Goal: Transaction & Acquisition: Purchase product/service

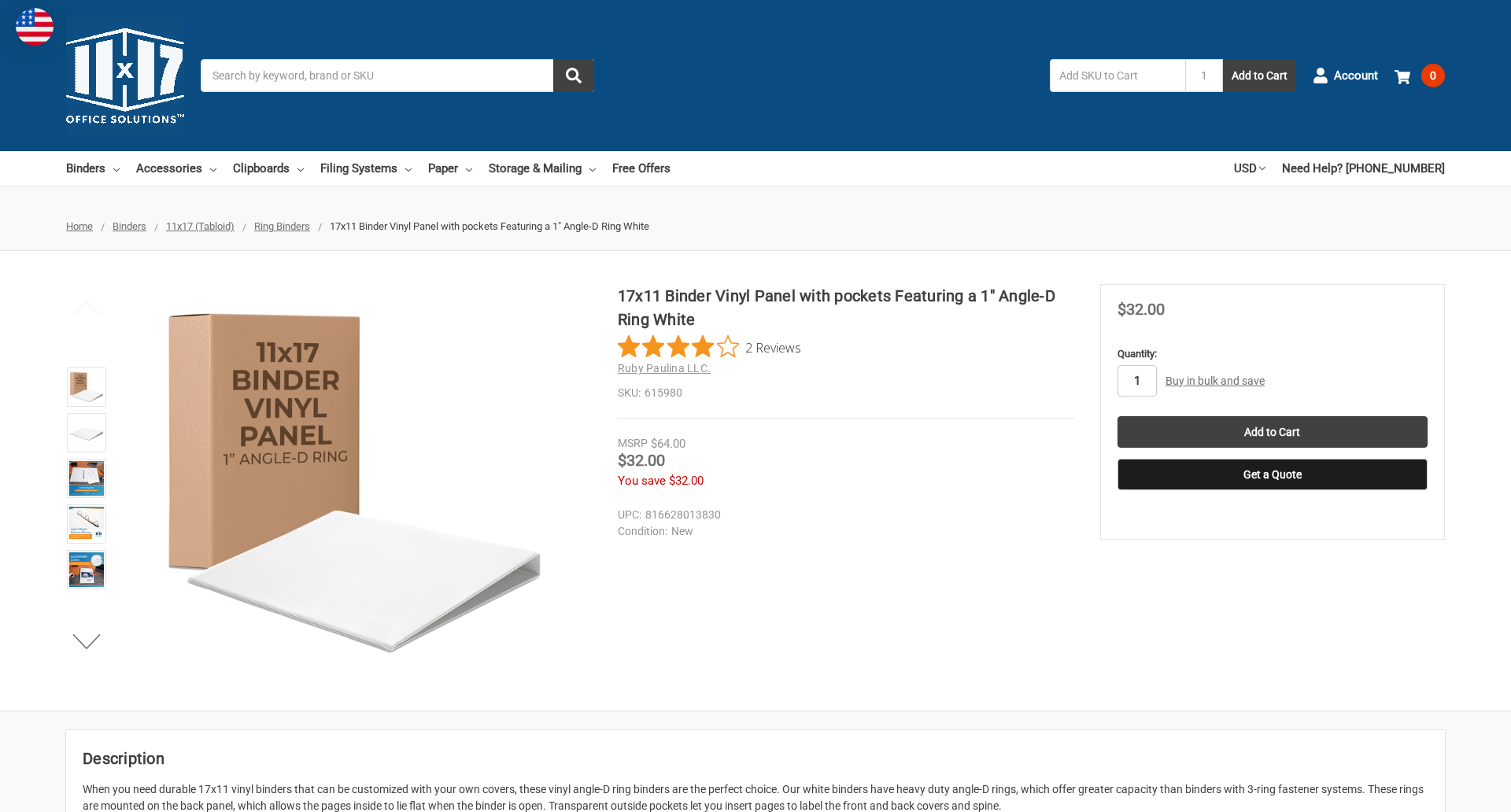
click at [1136, 380] on input "1" at bounding box center [1136, 380] width 40 height 31
type input "2"
click at [1271, 474] on button "Get a Quote" at bounding box center [1272, 474] width 310 height 31
click at [1271, 432] on input "Add to Cart" at bounding box center [1272, 431] width 310 height 31
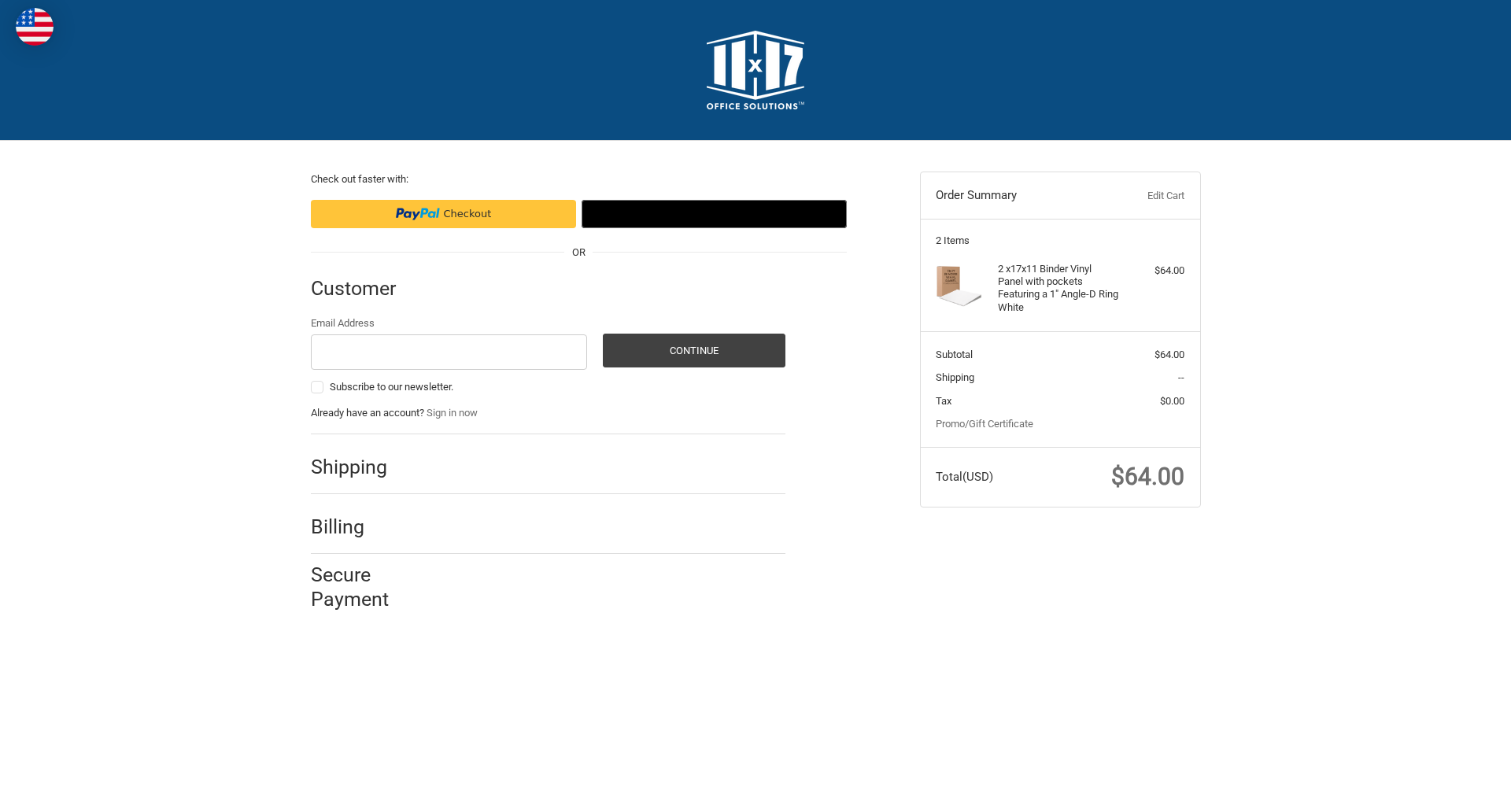
click at [449, 352] on input "Email Address" at bounding box center [449, 352] width 277 height 35
type input "[EMAIL_ADDRESS][DOMAIN_NAME]"
click at [693, 350] on button "Continue" at bounding box center [693, 350] width 182 height 34
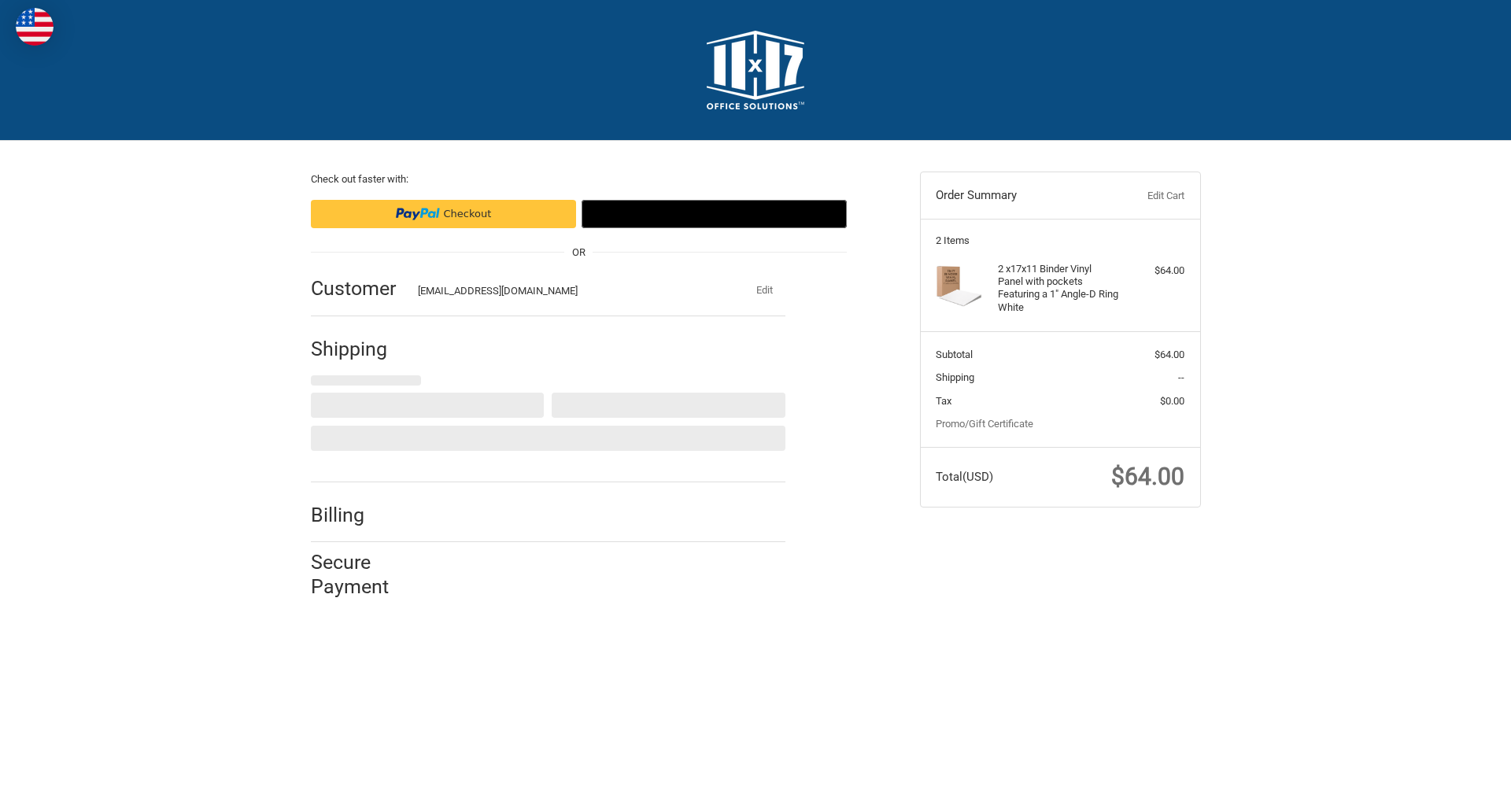
select select "US"
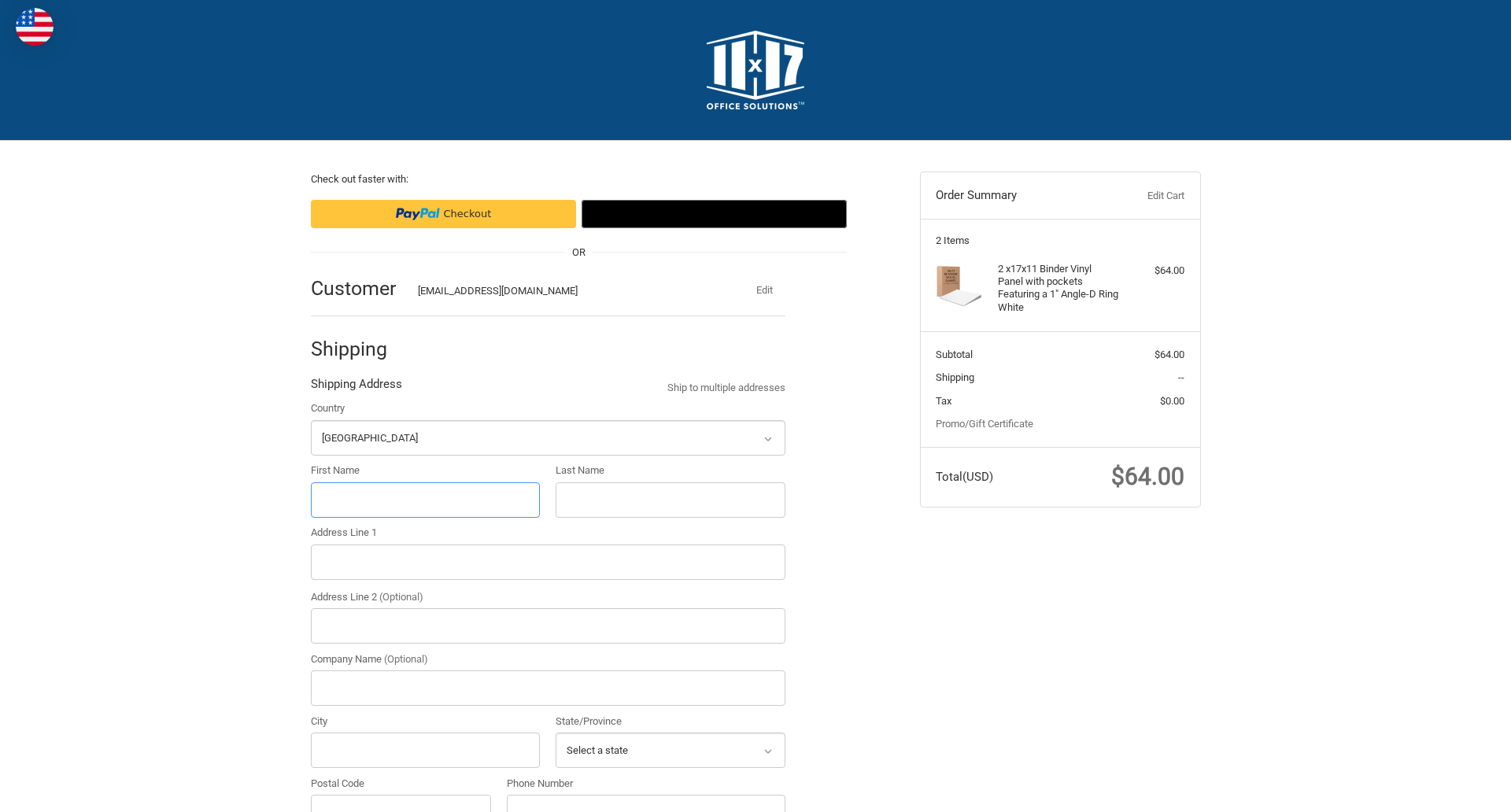
click at [425, 499] on input "First Name" at bounding box center [425, 500] width 229 height 35
type input "reflectiz"
click at [670, 499] on input "Last Name" at bounding box center [671, 500] width 229 height 35
type input "bigcommerce"
click at [401, 794] on input "Postal Code" at bounding box center [401, 812] width 181 height 35
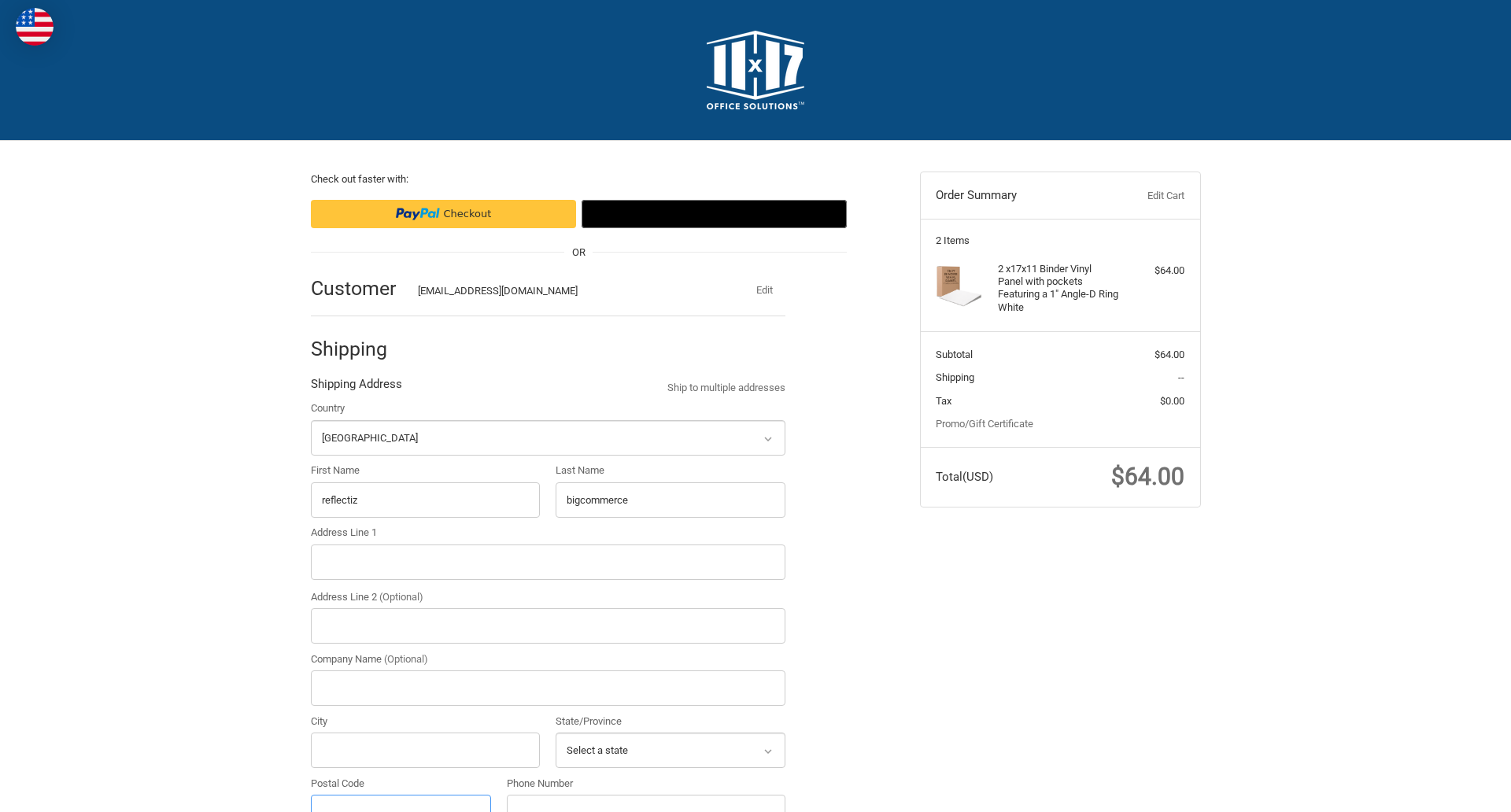
scroll to position [18, 0]
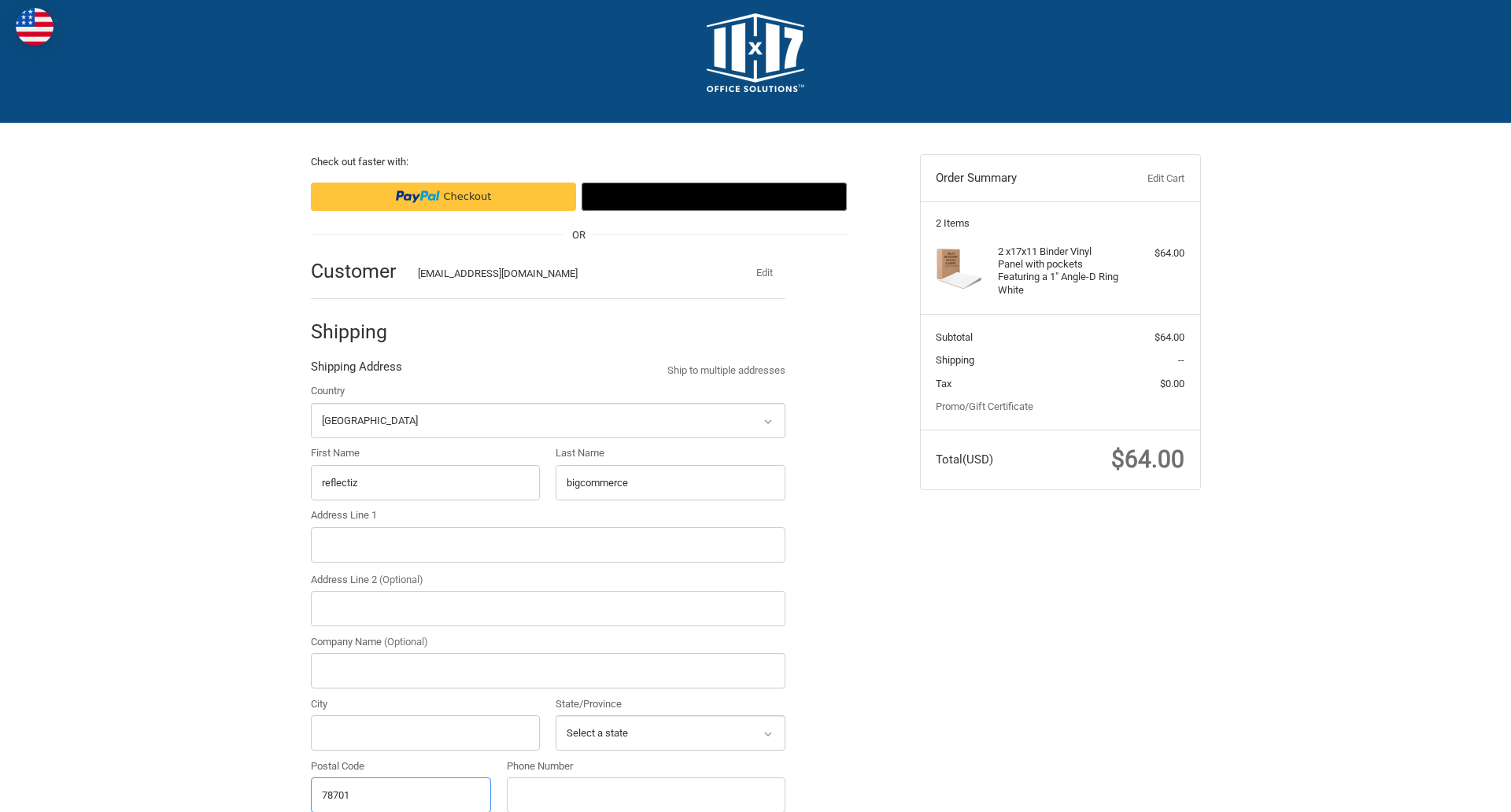
click at [401, 793] on input "78701" at bounding box center [401, 795] width 181 height 35
type input "78701"
click at [548, 544] on input "Address Line 1" at bounding box center [548, 545] width 474 height 35
type input "[STREET_ADDRESS]"
click at [356, 370] on legend "Shipping Address" at bounding box center [356, 370] width 91 height 25
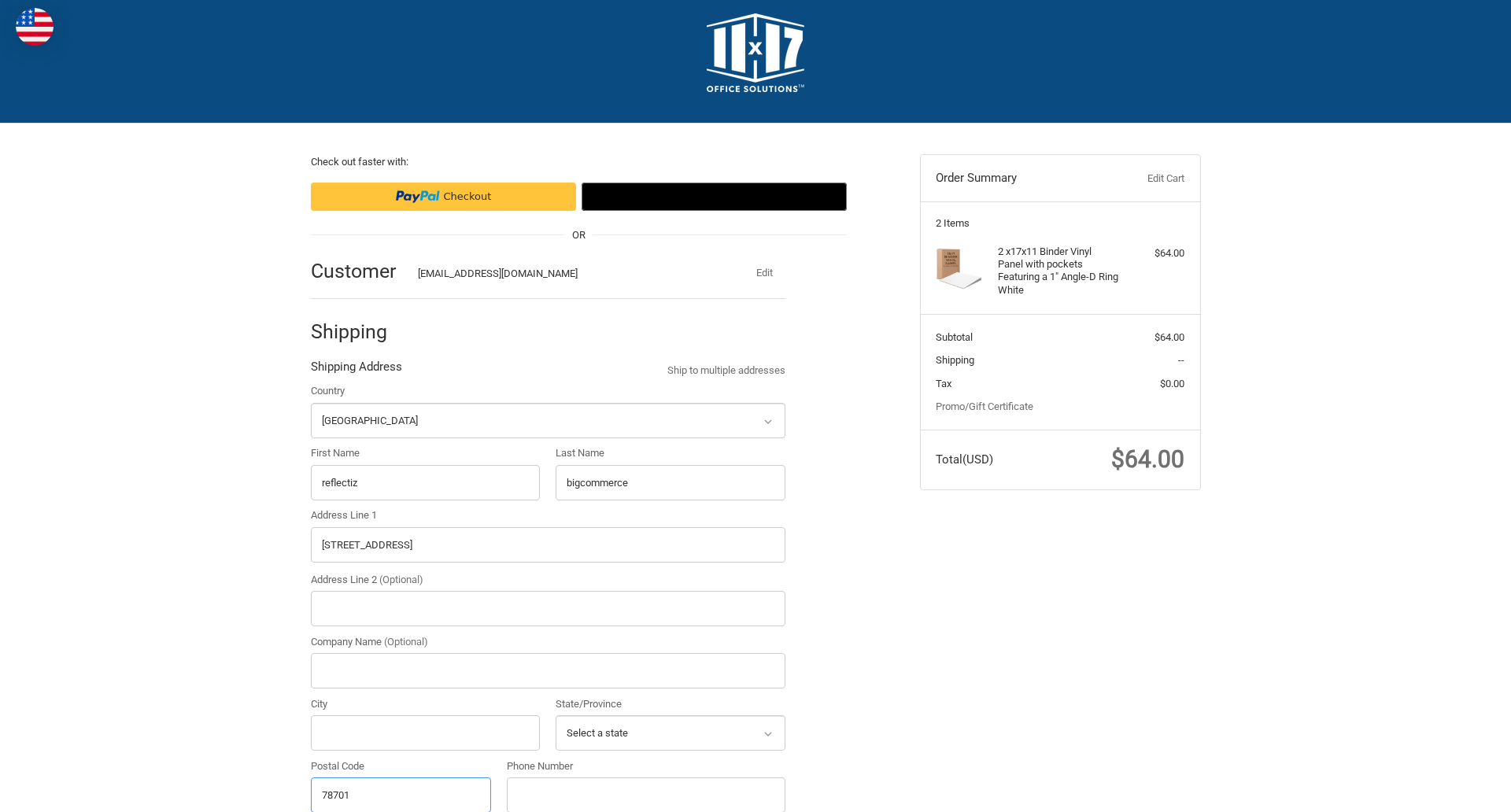
click at [401, 793] on input "78701" at bounding box center [401, 795] width 181 height 35
type input "78701"
select select "[GEOGRAPHIC_DATA]"
click at [548, 608] on input "Address Line 2 (Optional)" at bounding box center [548, 608] width 474 height 35
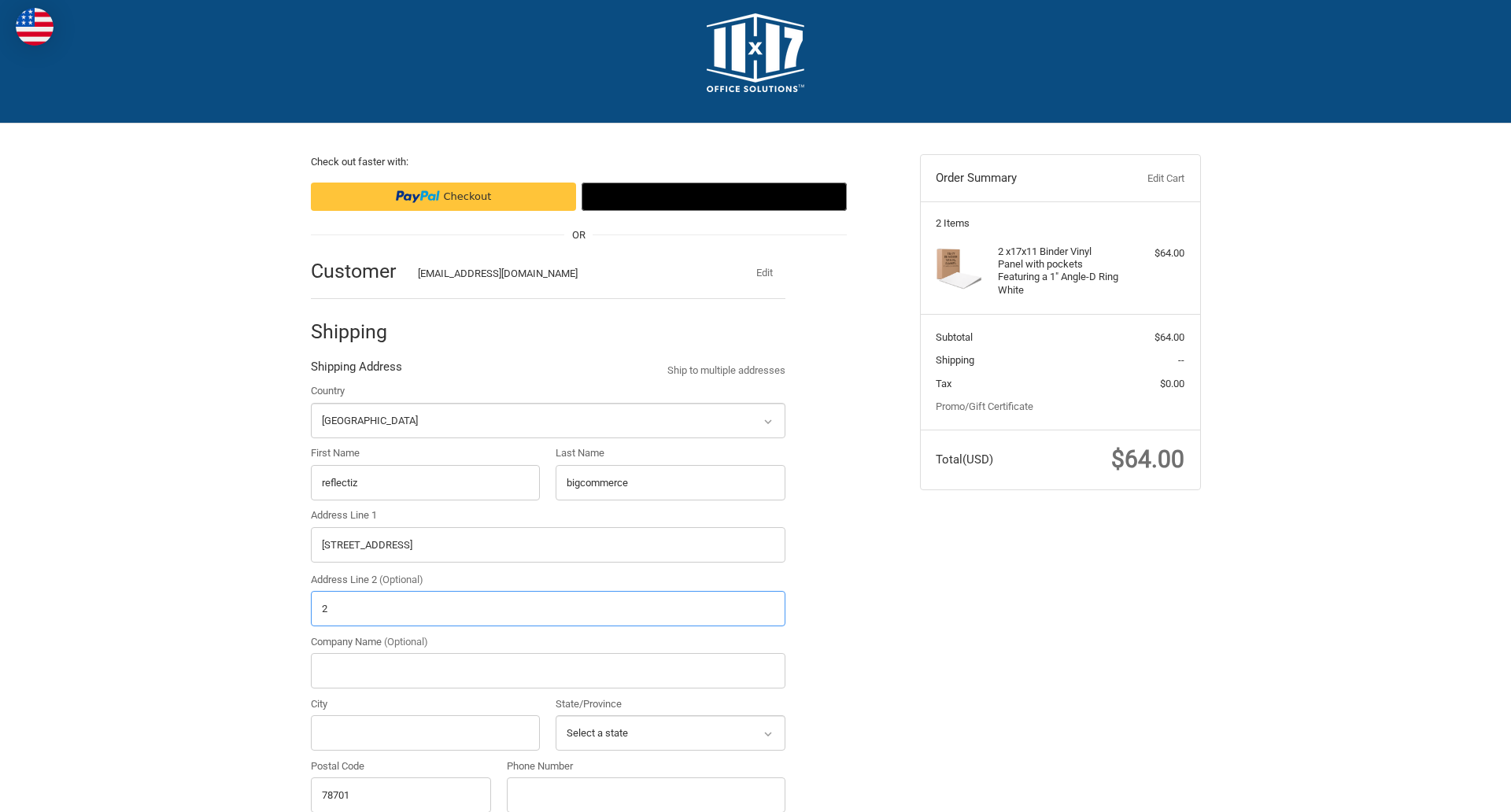
type input "2"
click at [425, 732] on input "City" at bounding box center [425, 733] width 229 height 35
click at [425, 732] on input "Austin" at bounding box center [425, 733] width 229 height 35
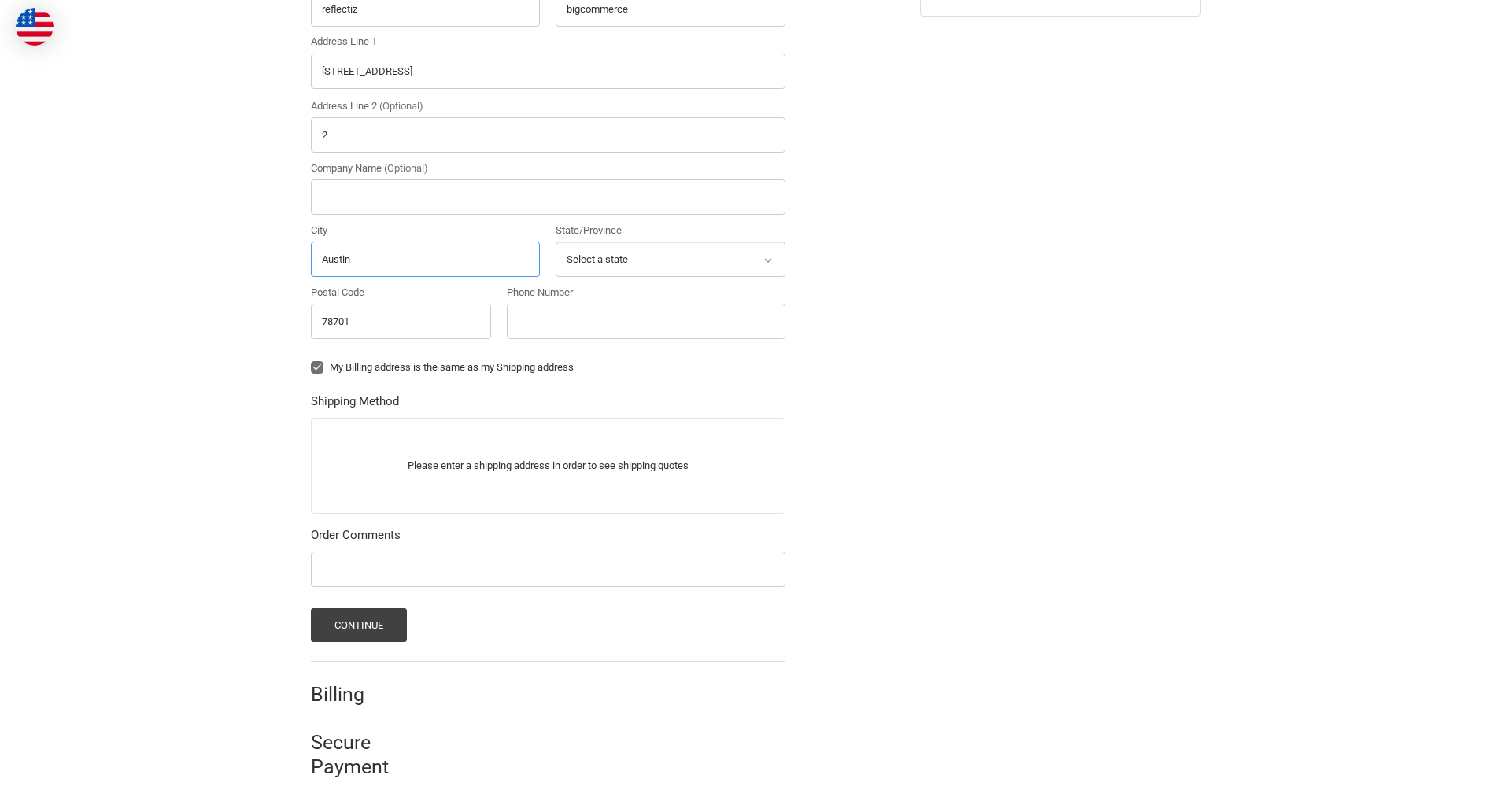
type input "Austin"
click at [645, 321] on input "Phone Number" at bounding box center [646, 321] width 278 height 35
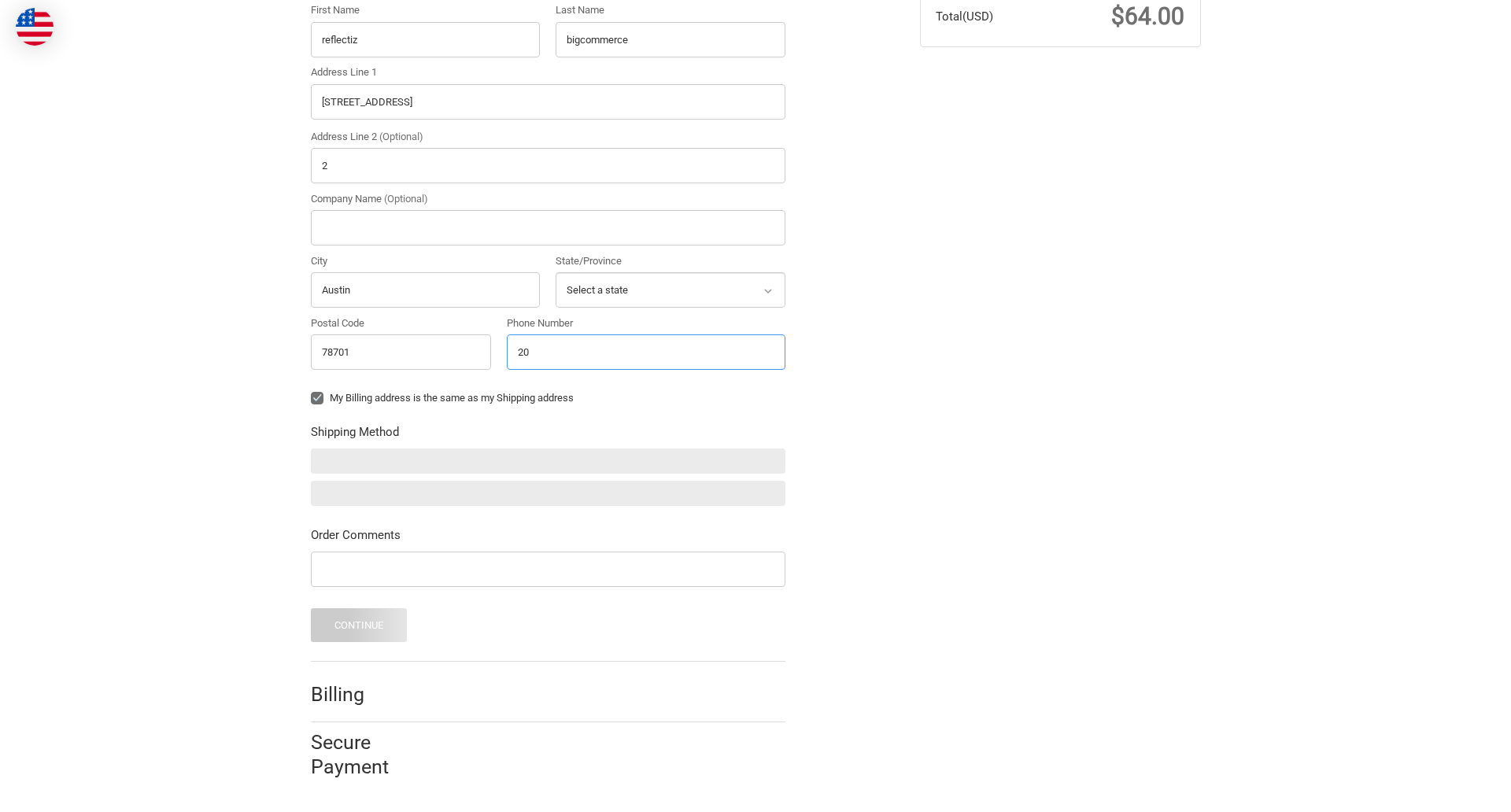
scroll to position [460, 0]
type input "2025550150"
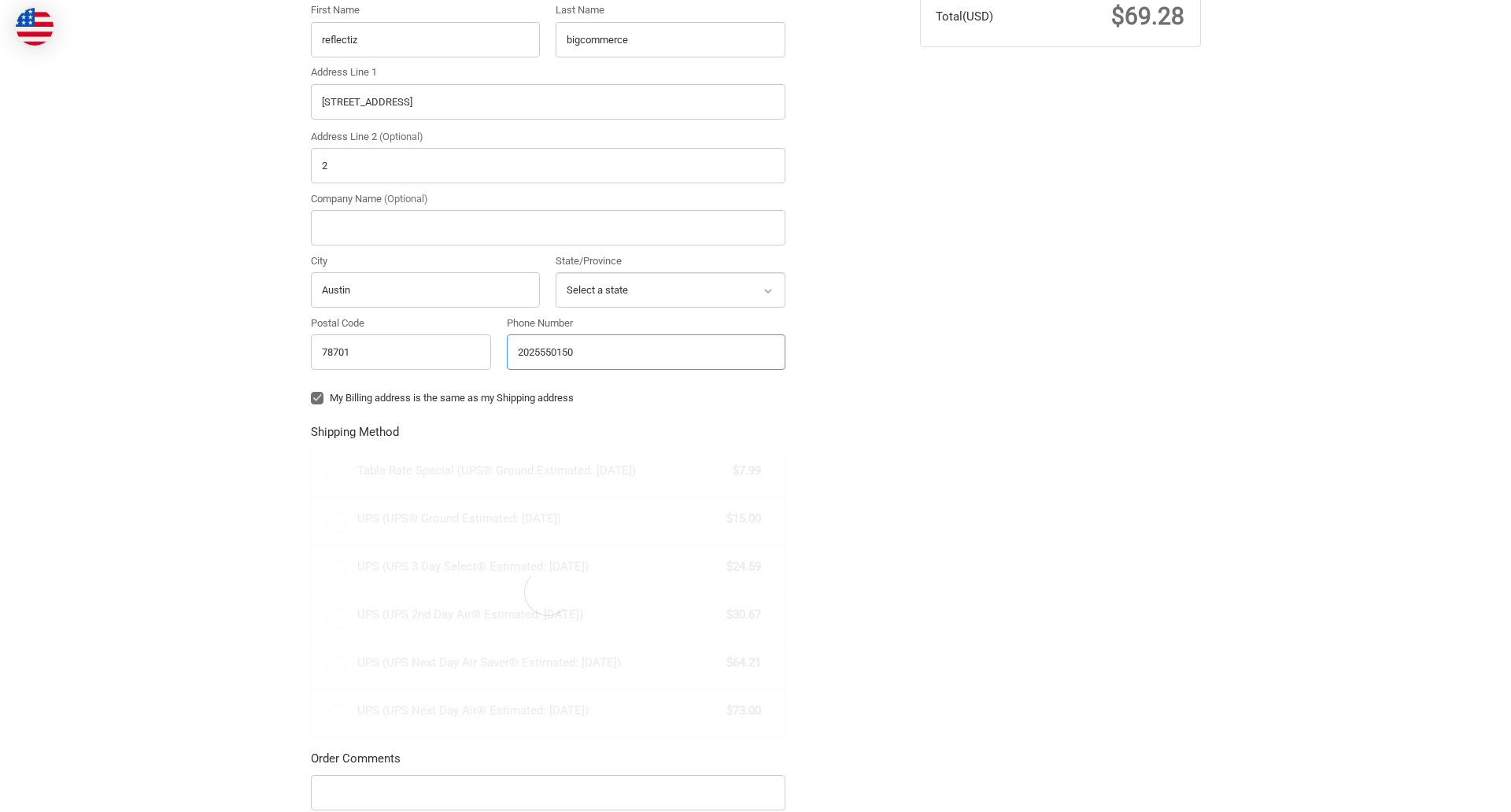
scroll to position [491, 0]
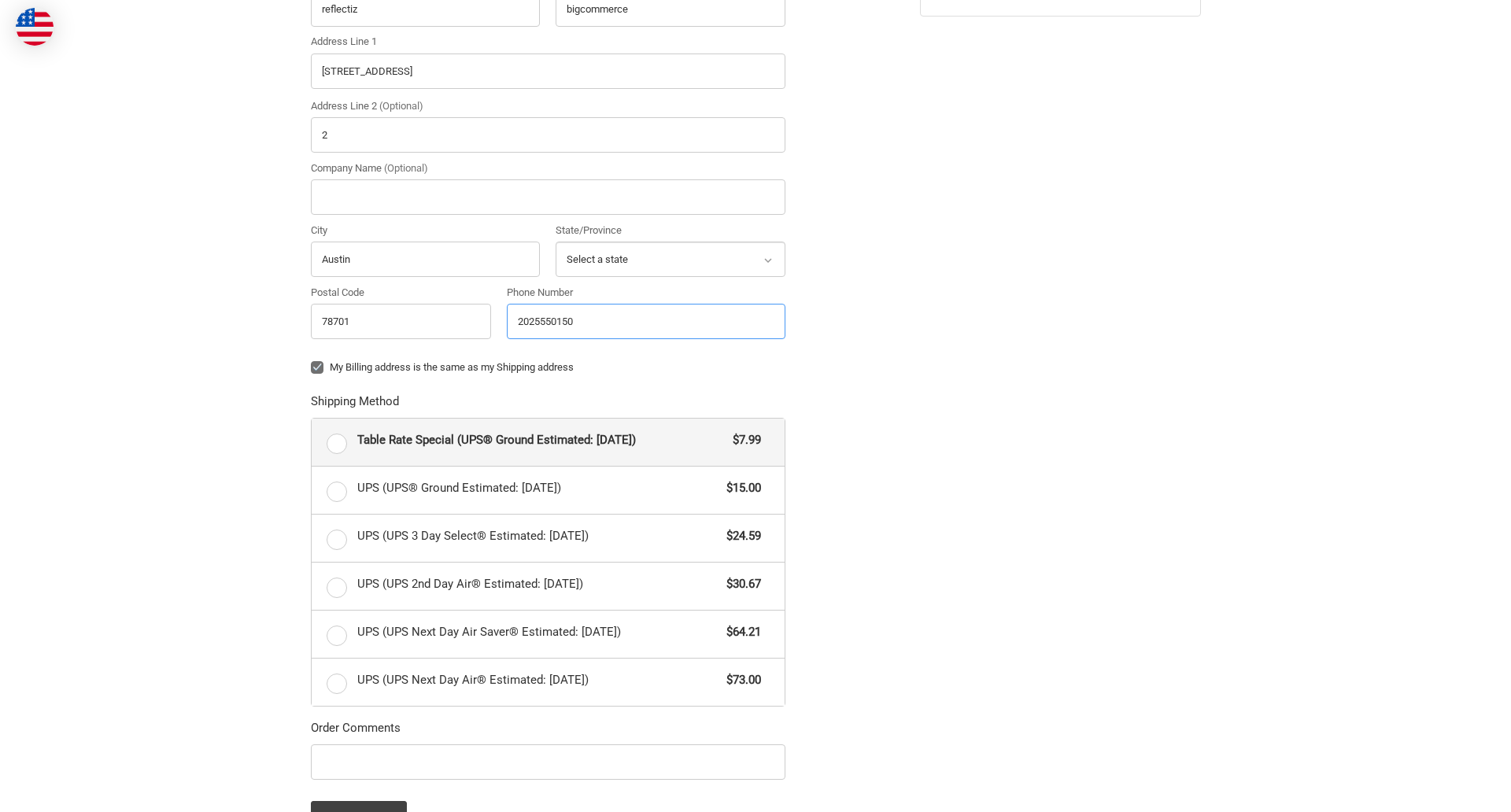
radio input "true"
type input "2025550150"
click at [548, 196] on input "Company Name (Optional)" at bounding box center [548, 197] width 474 height 35
type input "bigcommerce"
click at [310, 379] on form "Country Select a country [GEOGRAPHIC_DATA] [GEOGRAPHIC_DATA] [GEOGRAPHIC_DATA] …" at bounding box center [548, 372] width 474 height 925
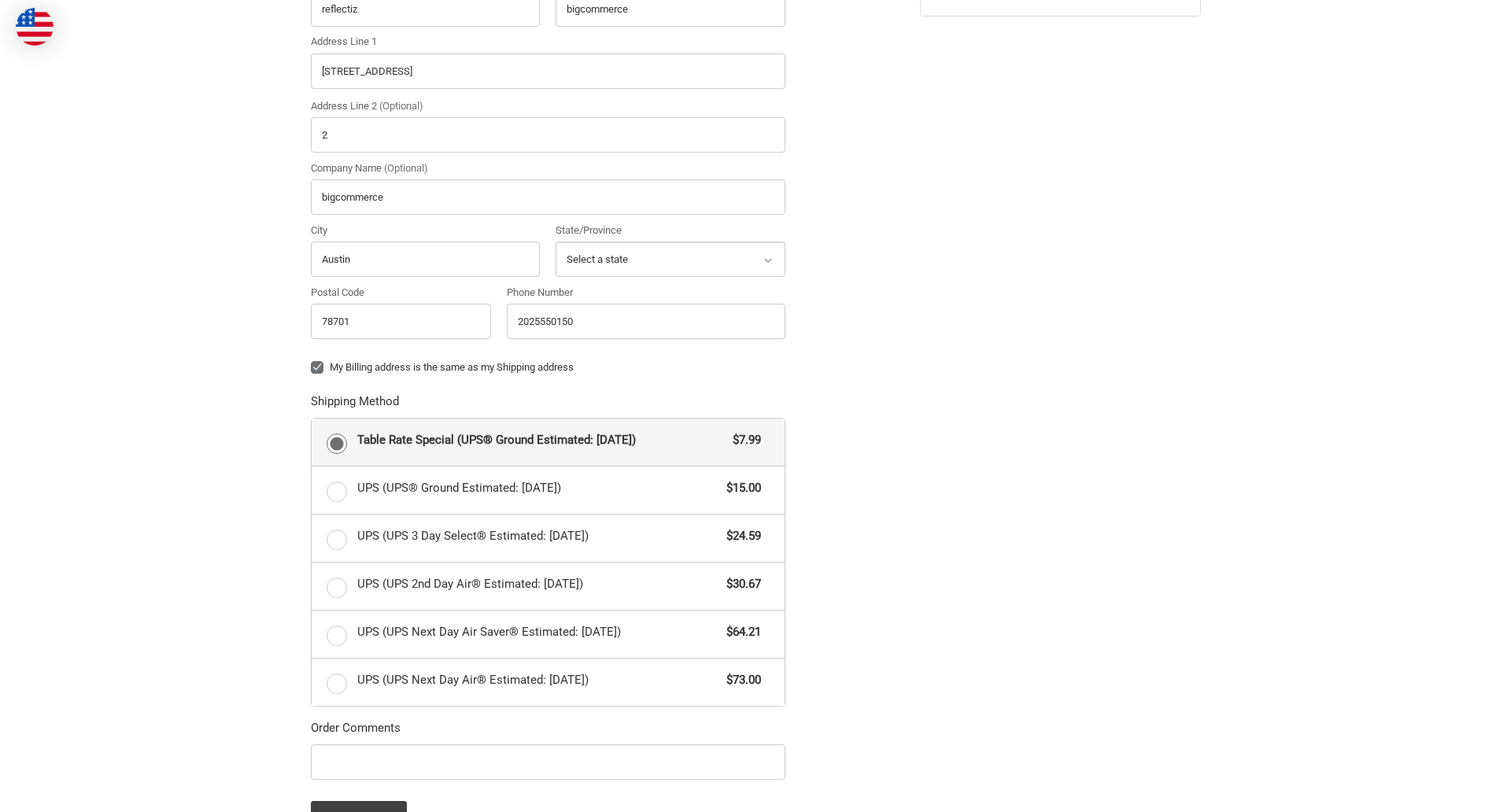
click at [310, 782] on form "Country Select a country [GEOGRAPHIC_DATA] [GEOGRAPHIC_DATA] [GEOGRAPHIC_DATA] …" at bounding box center [548, 372] width 474 height 925
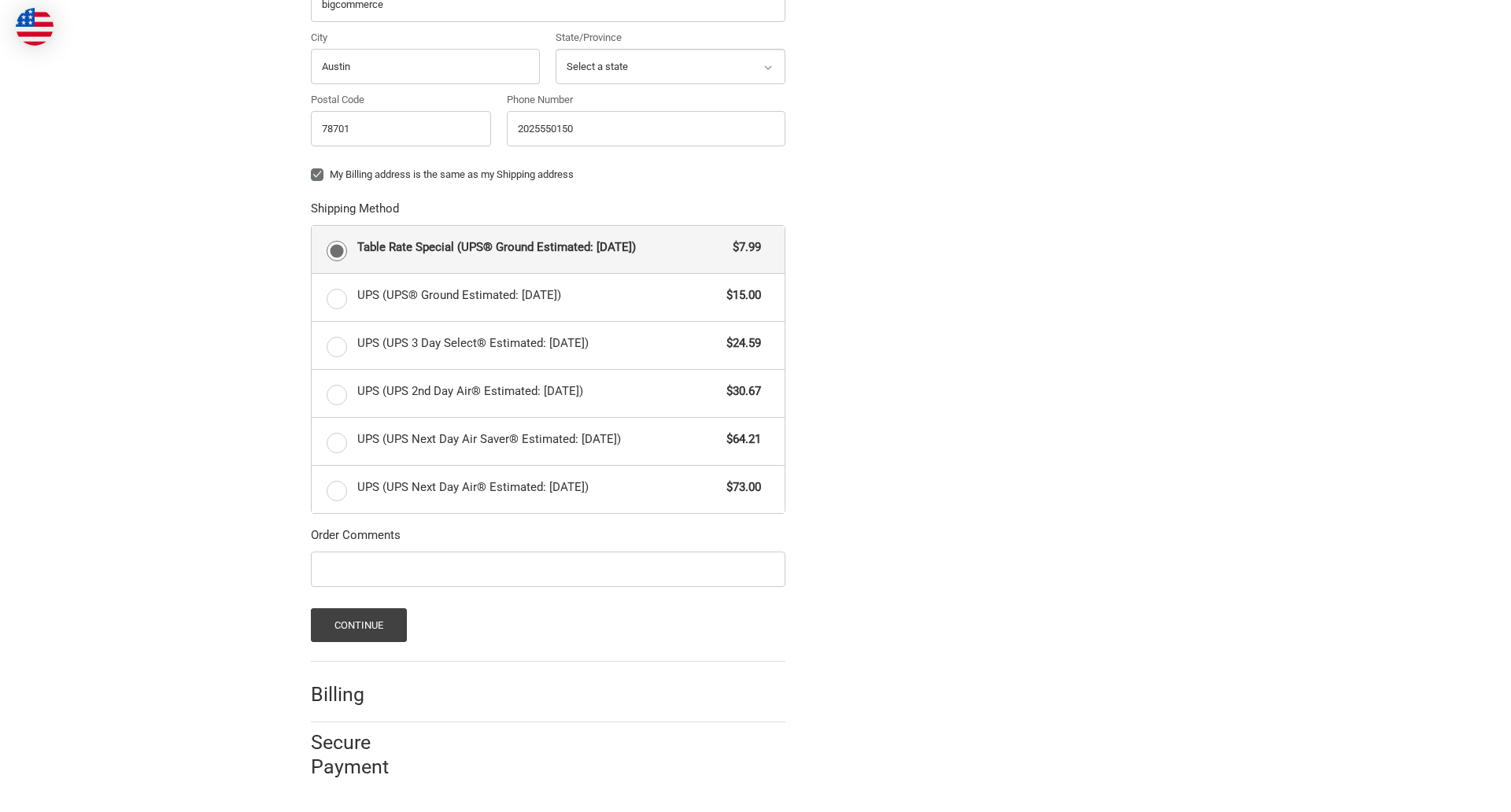
click at [548, 249] on span "Table Rate Special (UPS® Ground Estimated: [DATE])" at bounding box center [541, 247] width 369 height 18
click at [312, 227] on input "Table Rate Special (UPS® Ground Estimated: [DATE]) $7.99" at bounding box center [311, 226] width 1 height 1
click at [358, 625] on button "Continue" at bounding box center [359, 625] width 97 height 34
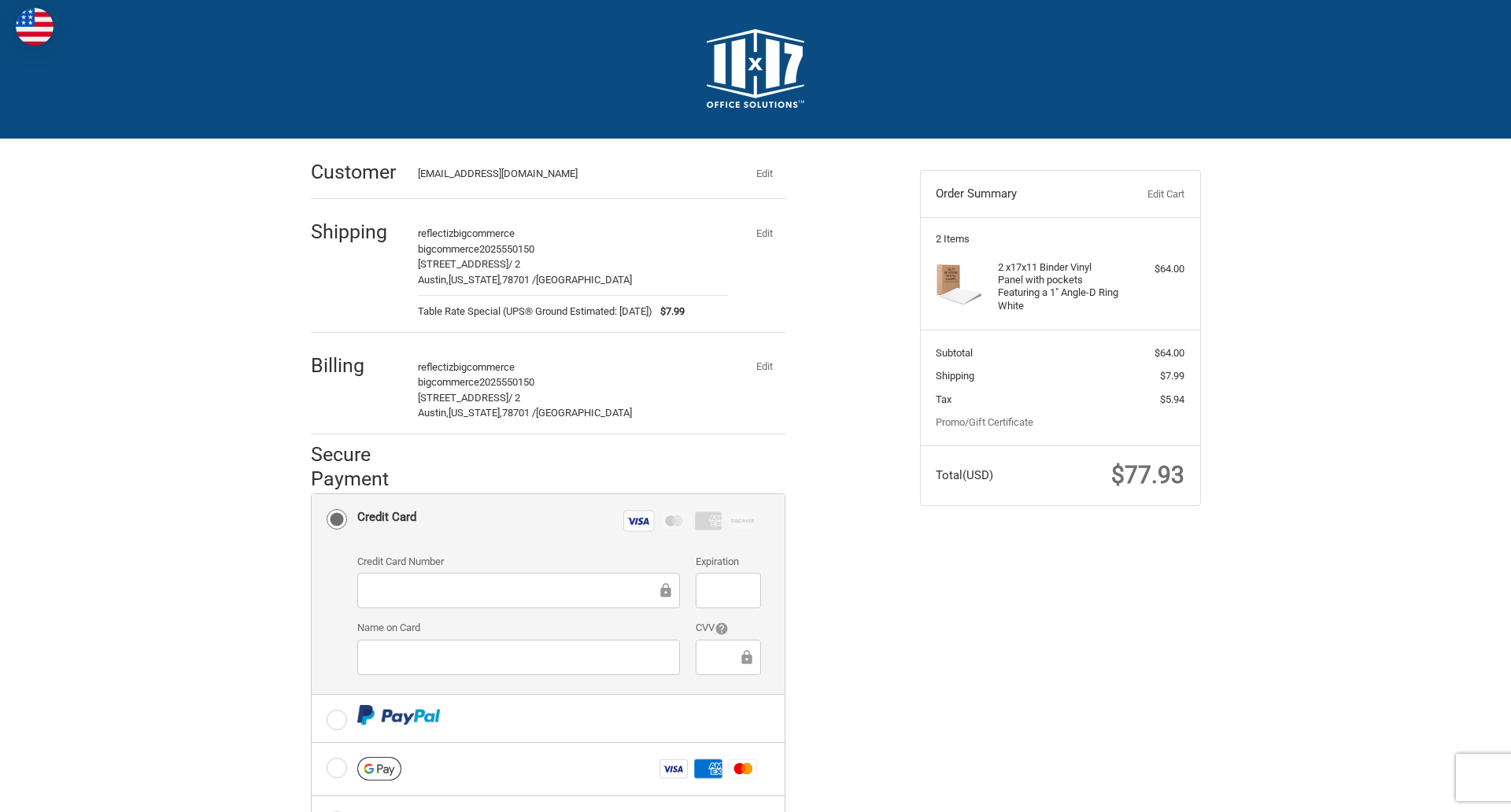
scroll to position [252, 0]
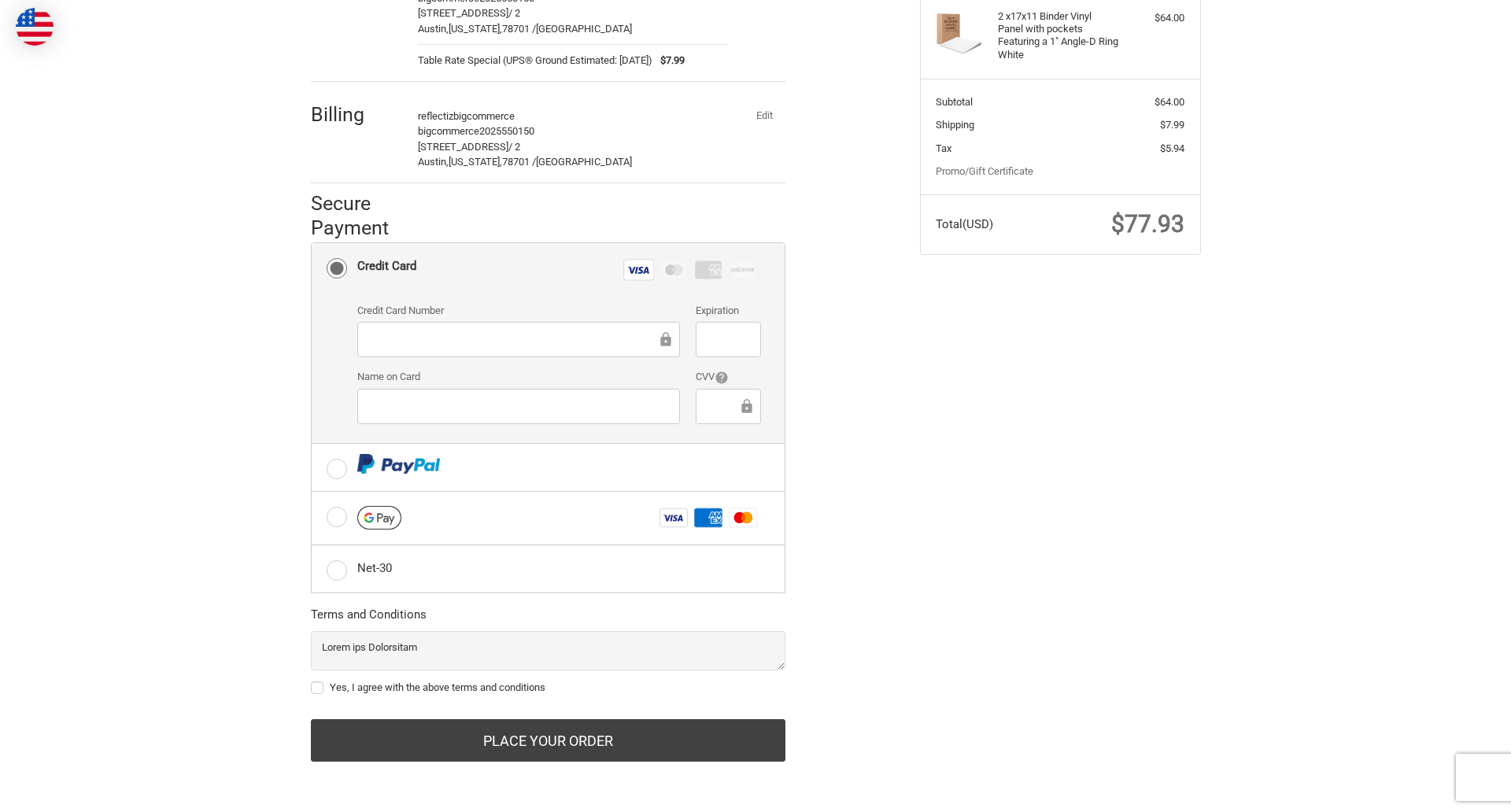
click at [548, 687] on label "Yes, I agree with the above terms and conditions" at bounding box center [548, 687] width 474 height 13
click at [311, 680] on input "Yes, I agree with the above terms and conditions" at bounding box center [310, 680] width 1 height 1
checkbox input "true"
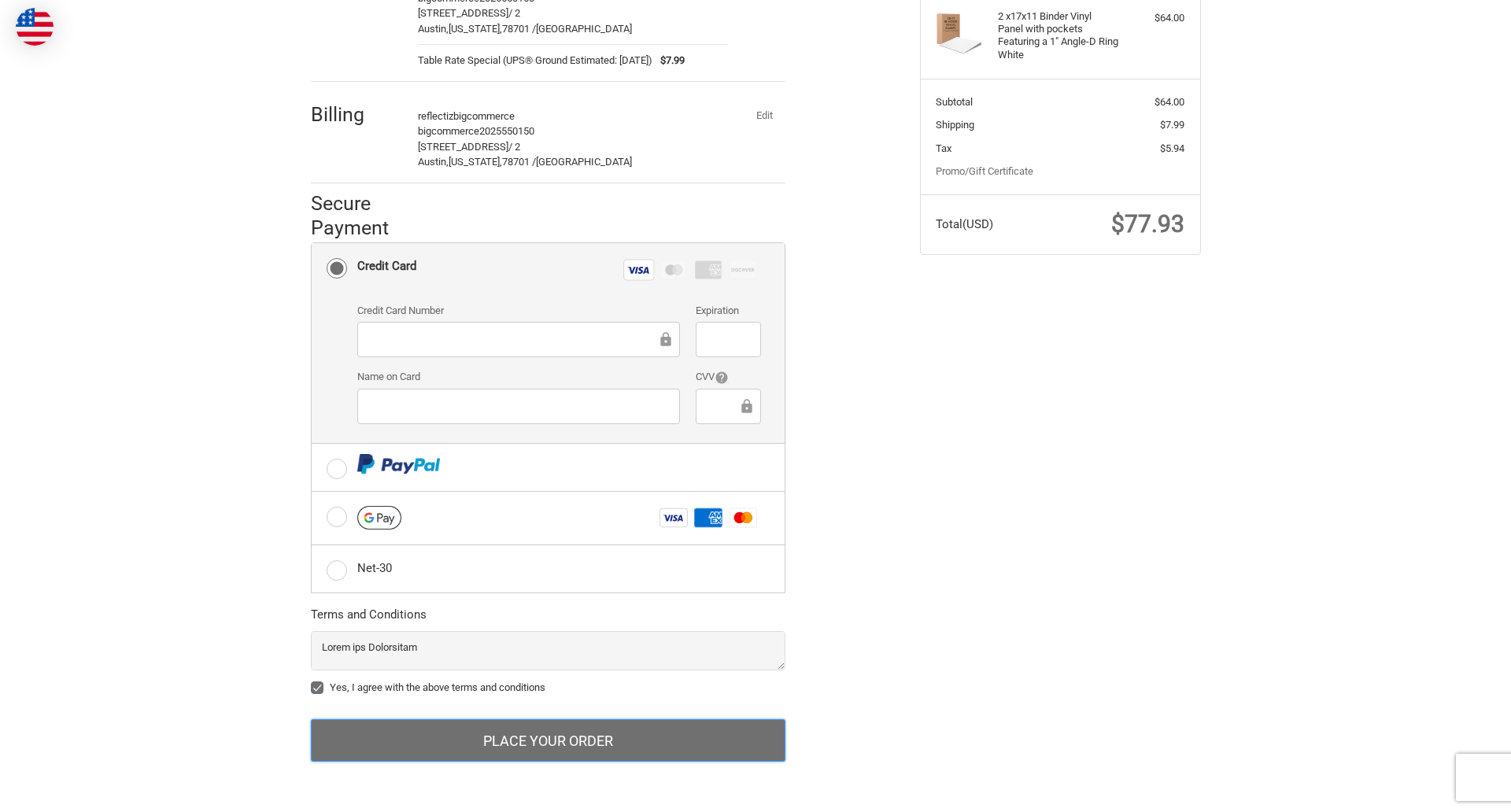
click at [548, 740] on button "Place Your Order" at bounding box center [548, 740] width 474 height 42
